Goal: Information Seeking & Learning: Learn about a topic

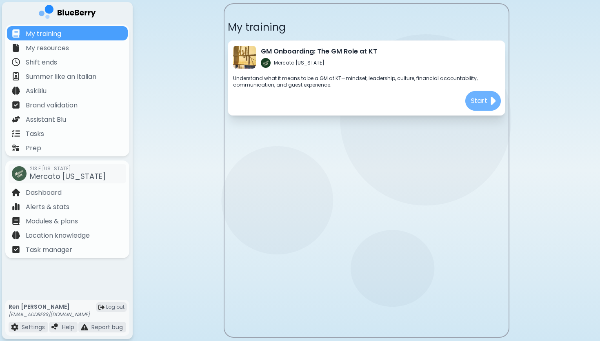
click at [487, 98] on p "Start" at bounding box center [478, 101] width 17 height 10
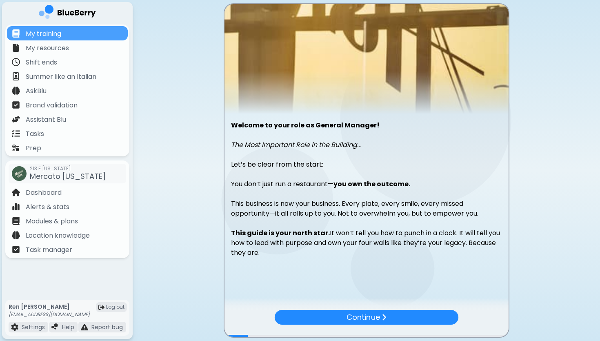
scroll to position [33, 0]
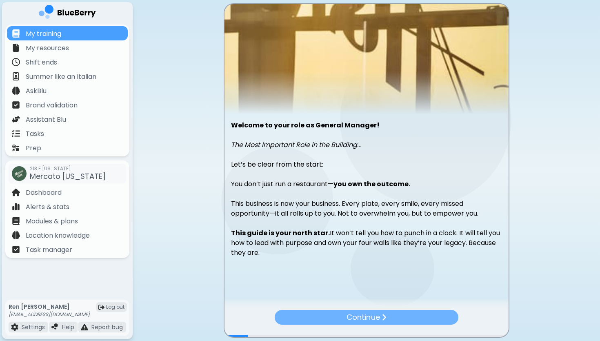
click at [376, 314] on p "Continue" at bounding box center [362, 316] width 33 height 11
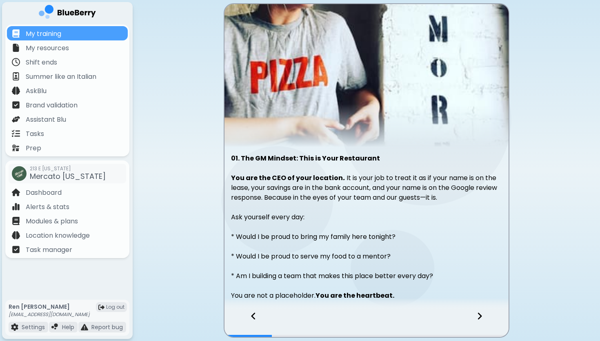
click at [477, 315] on icon at bounding box center [480, 315] width 6 height 9
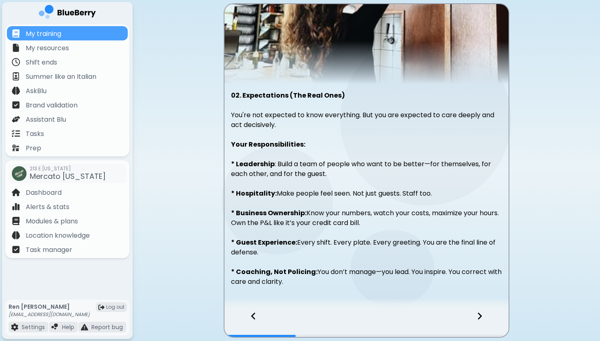
scroll to position [92, 0]
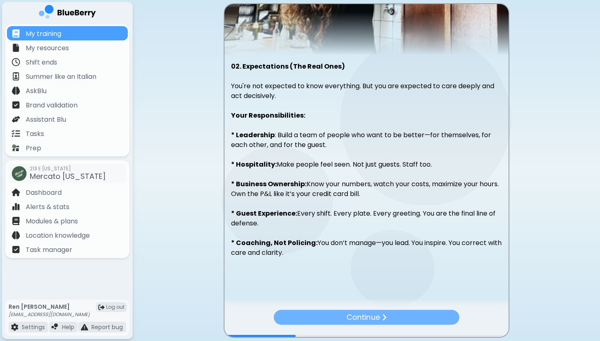
click at [370, 314] on p "Continue" at bounding box center [362, 316] width 33 height 11
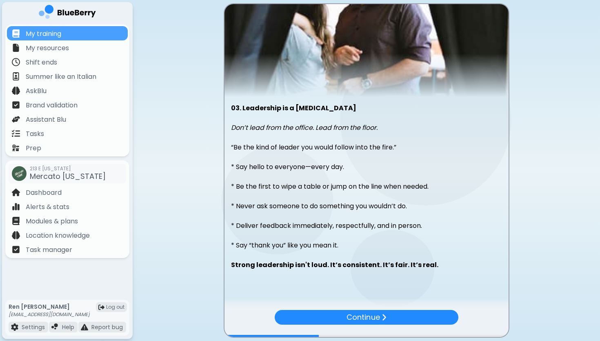
scroll to position [62, 0]
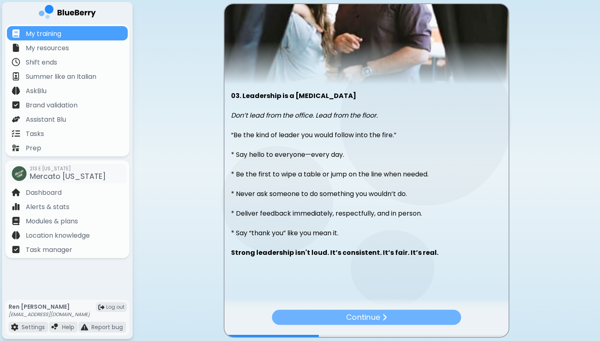
click at [364, 315] on p "Continue" at bounding box center [363, 317] width 34 height 12
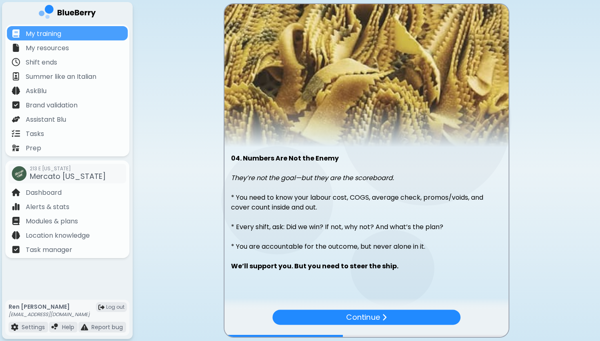
click at [364, 315] on p "Continue" at bounding box center [363, 317] width 34 height 12
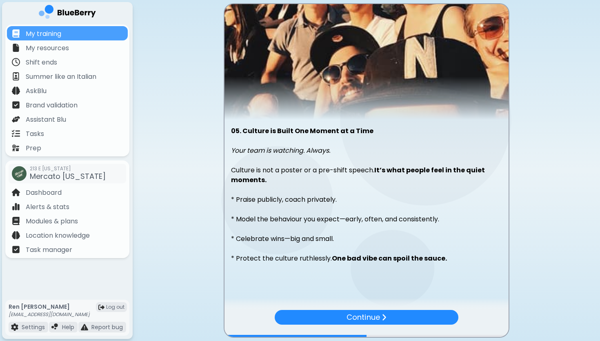
scroll to position [33, 0]
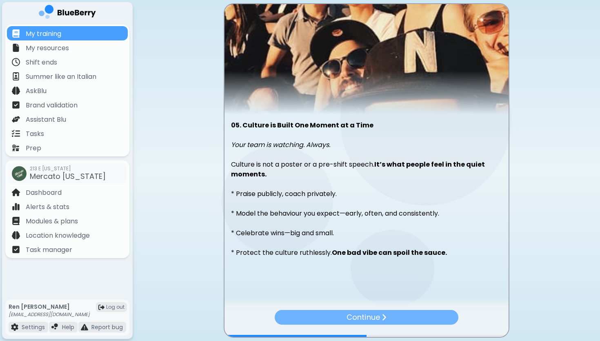
click at [363, 317] on p "Continue" at bounding box center [362, 316] width 33 height 11
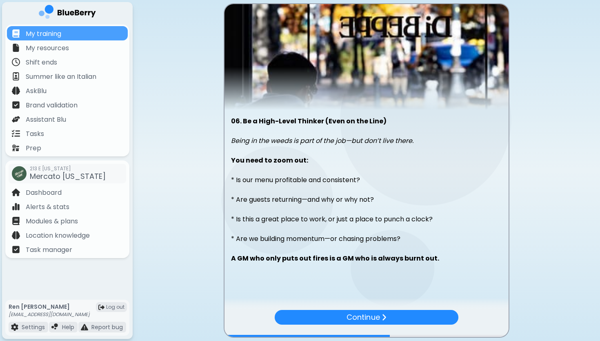
scroll to position [43, 0]
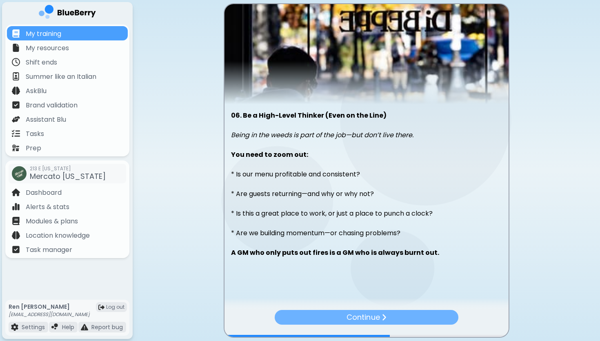
click at [363, 315] on p "Continue" at bounding box center [362, 316] width 33 height 11
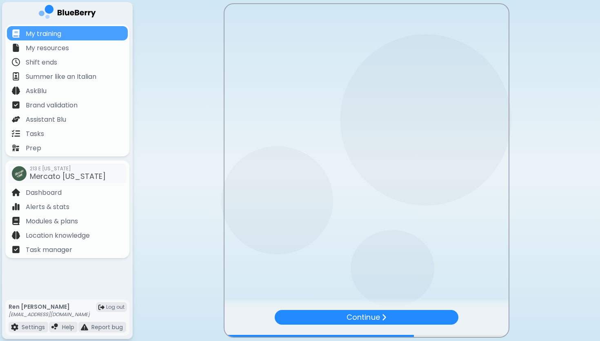
scroll to position [0, 0]
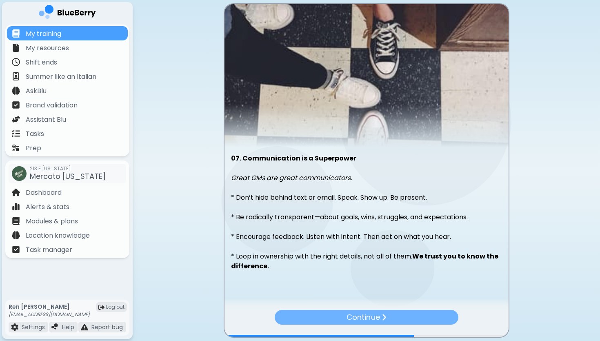
click at [367, 318] on p "Continue" at bounding box center [362, 316] width 33 height 11
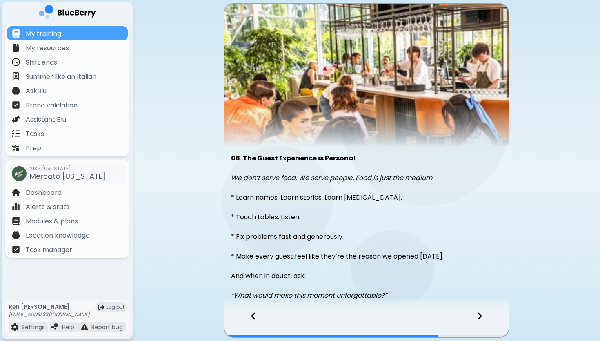
click at [477, 314] on icon at bounding box center [480, 315] width 6 height 9
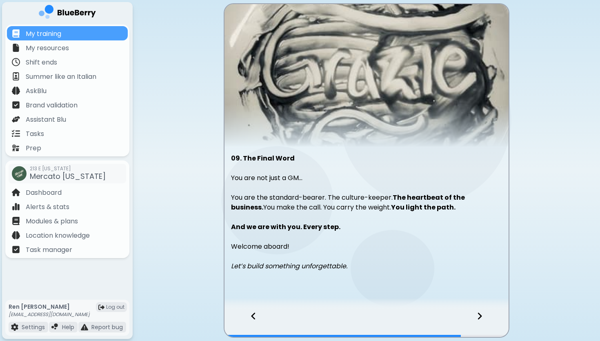
click at [480, 311] on icon at bounding box center [480, 315] width 6 height 9
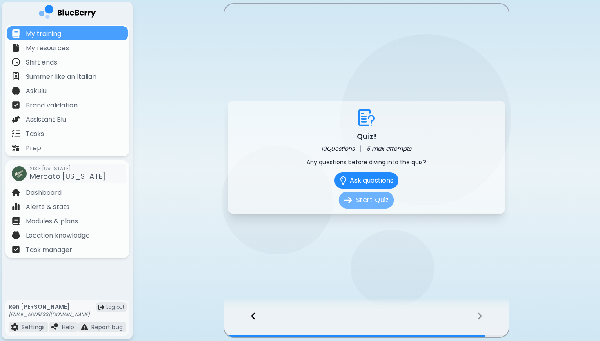
click at [370, 197] on button "Start Quiz" at bounding box center [366, 199] width 55 height 17
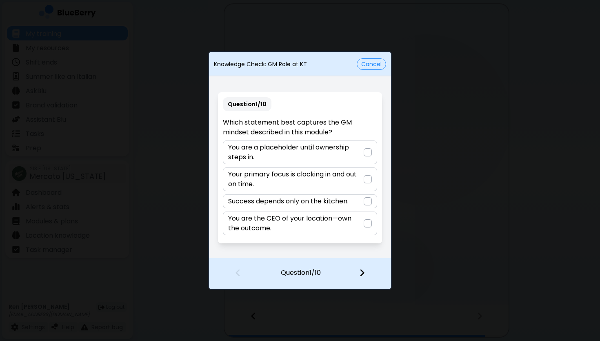
click at [369, 222] on div at bounding box center [368, 223] width 8 height 8
click at [364, 272] on img at bounding box center [362, 272] width 6 height 9
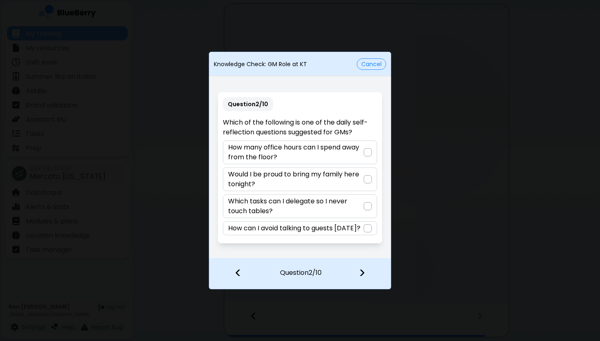
click at [369, 179] on div at bounding box center [368, 179] width 8 height 8
click at [360, 273] on img at bounding box center [362, 272] width 6 height 9
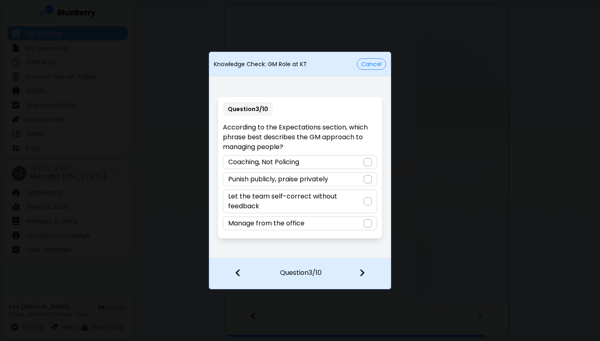
click at [368, 163] on div at bounding box center [368, 162] width 8 height 8
click at [362, 270] on img at bounding box center [362, 272] width 6 height 9
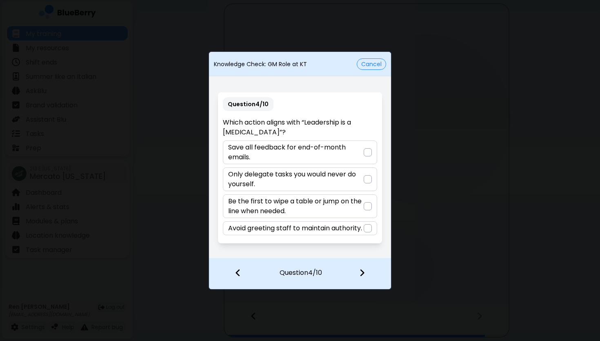
click at [367, 202] on div at bounding box center [368, 206] width 8 height 8
click at [362, 274] on img at bounding box center [362, 272] width 6 height 9
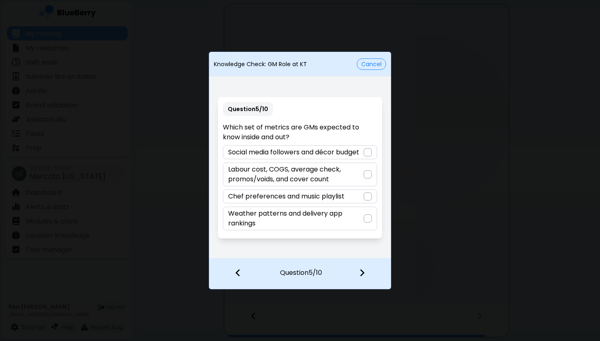
click at [368, 175] on div at bounding box center [368, 174] width 8 height 8
click at [363, 271] on img at bounding box center [362, 272] width 6 height 9
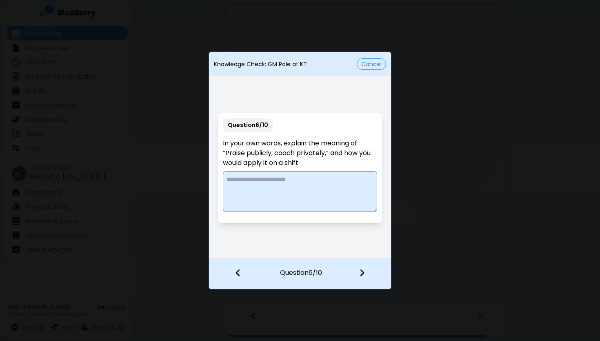
click at [234, 184] on textarea at bounding box center [300, 191] width 154 height 41
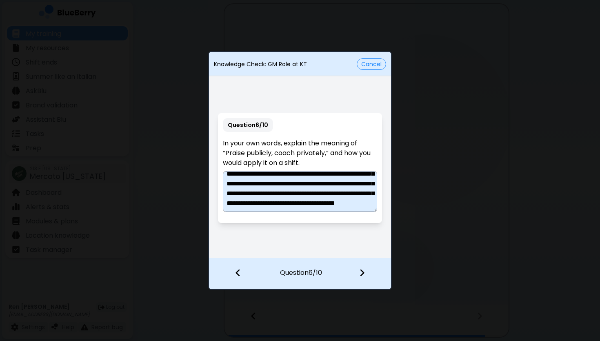
scroll to position [71, 0]
type textarea "**********"
click at [357, 269] on div at bounding box center [367, 273] width 48 height 30
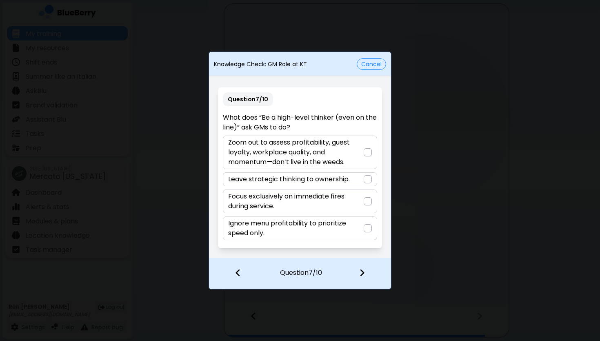
click at [367, 153] on div at bounding box center [368, 152] width 8 height 8
click at [363, 272] on img at bounding box center [362, 272] width 6 height 9
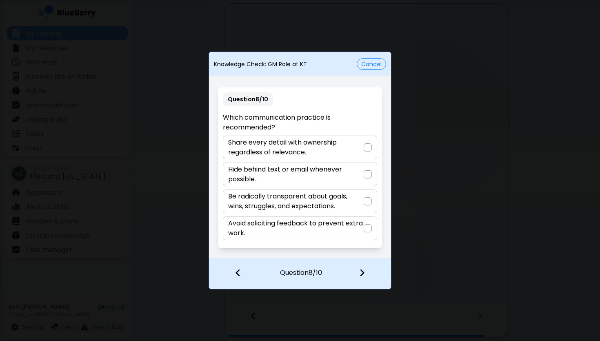
click at [368, 202] on div at bounding box center [368, 201] width 8 height 8
click at [363, 269] on img at bounding box center [362, 272] width 6 height 9
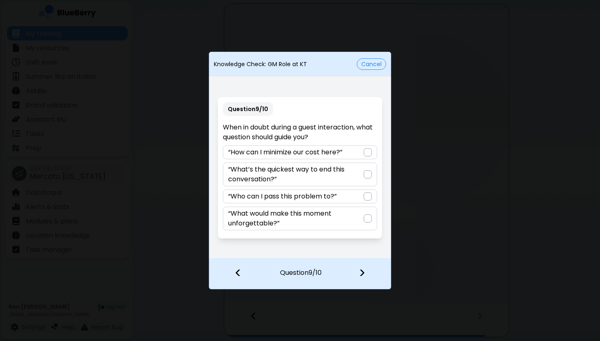
click at [367, 217] on div at bounding box center [368, 218] width 8 height 8
click at [362, 270] on img at bounding box center [362, 272] width 6 height 9
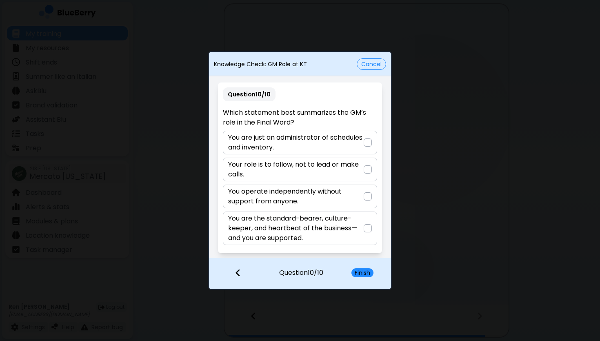
click at [365, 227] on div at bounding box center [368, 228] width 8 height 8
click at [362, 271] on button "Finish" at bounding box center [362, 272] width 22 height 9
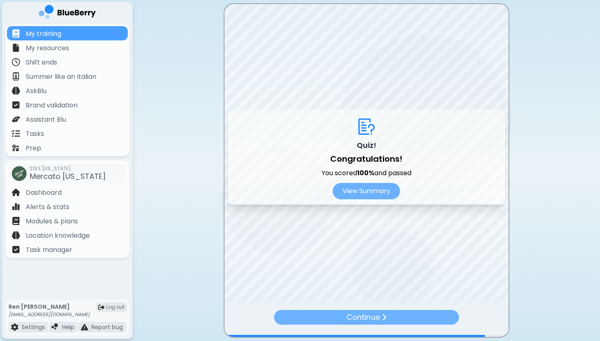
click at [369, 314] on p "Continue" at bounding box center [362, 316] width 33 height 11
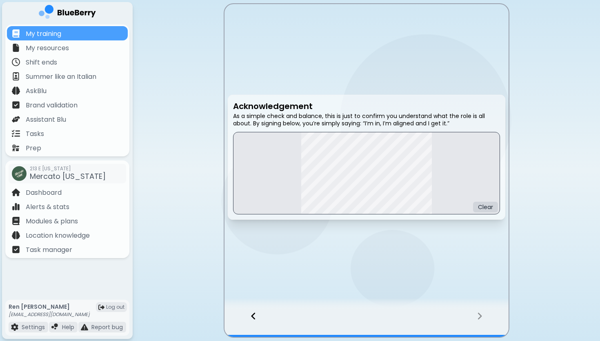
drag, startPoint x: 266, startPoint y: 156, endPoint x: 272, endPoint y: 193, distance: 38.0
click at [272, 193] on div "Clear" at bounding box center [366, 173] width 267 height 82
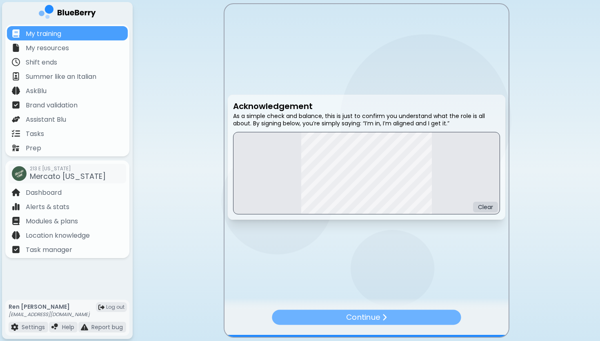
click at [385, 316] on img at bounding box center [383, 317] width 5 height 8
